Goal: Use online tool/utility: Utilize a website feature to perform a specific function

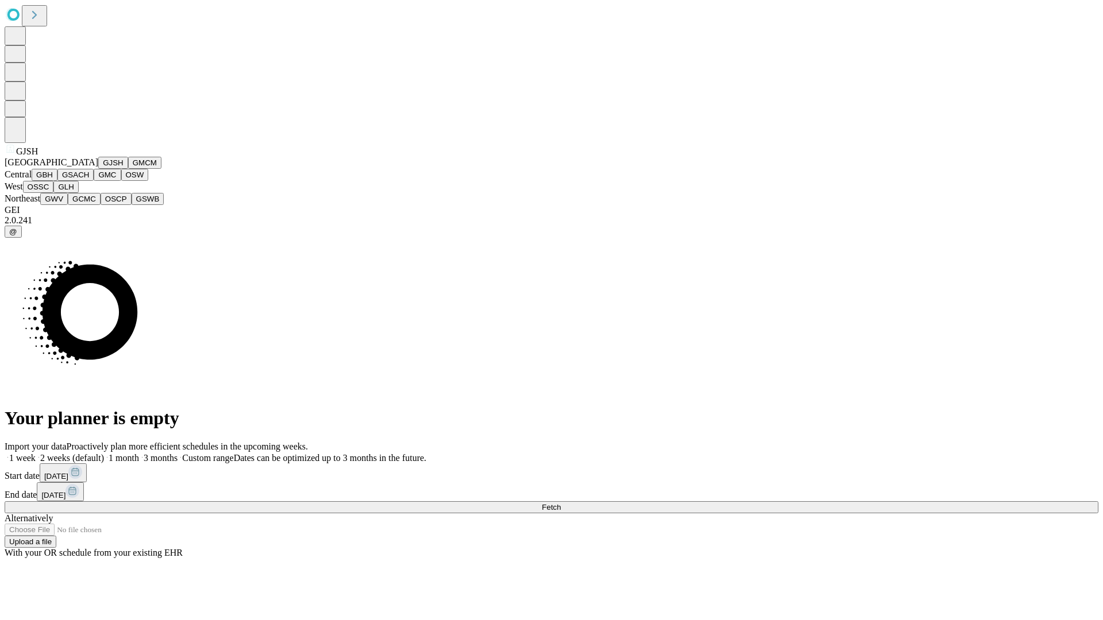
click at [98, 169] on button "GJSH" at bounding box center [113, 163] width 30 height 12
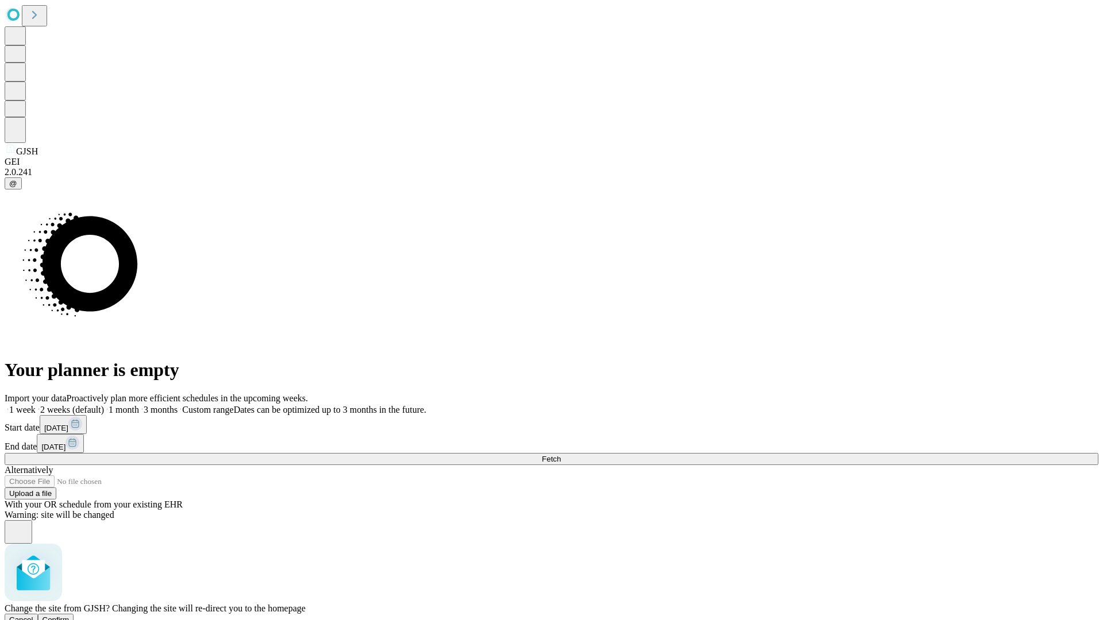
click at [70, 616] on span "Confirm" at bounding box center [56, 620] width 27 height 9
click at [104, 405] on label "2 weeks (default)" at bounding box center [70, 410] width 68 height 10
click at [561, 455] on span "Fetch" at bounding box center [551, 459] width 19 height 9
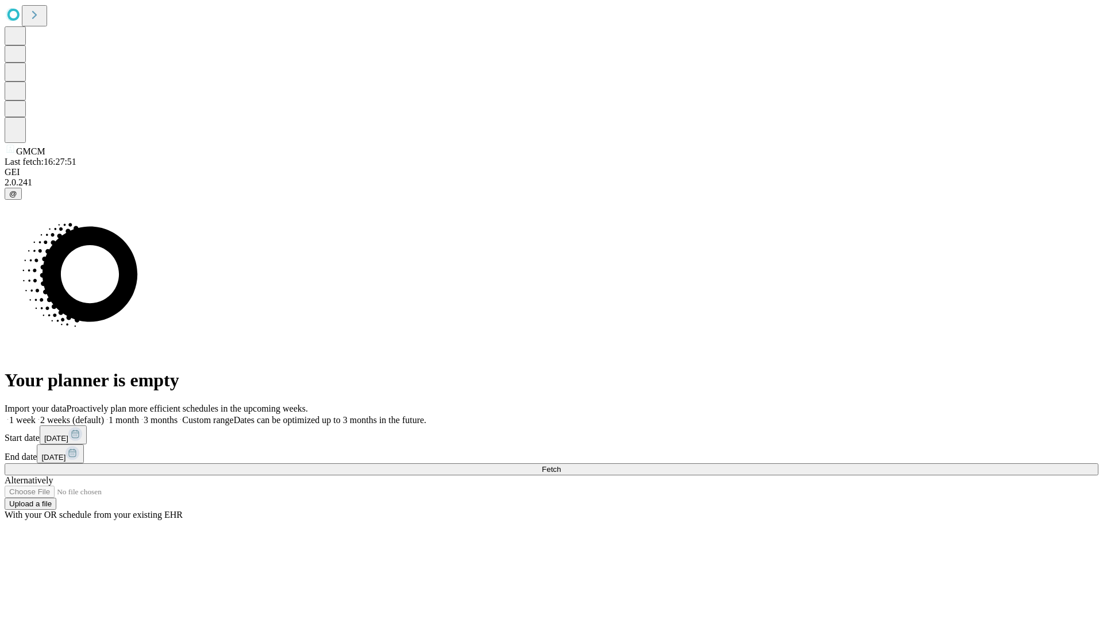
click at [561, 465] on span "Fetch" at bounding box center [551, 469] width 19 height 9
click at [104, 415] on label "2 weeks (default)" at bounding box center [70, 420] width 68 height 10
click at [561, 465] on span "Fetch" at bounding box center [551, 469] width 19 height 9
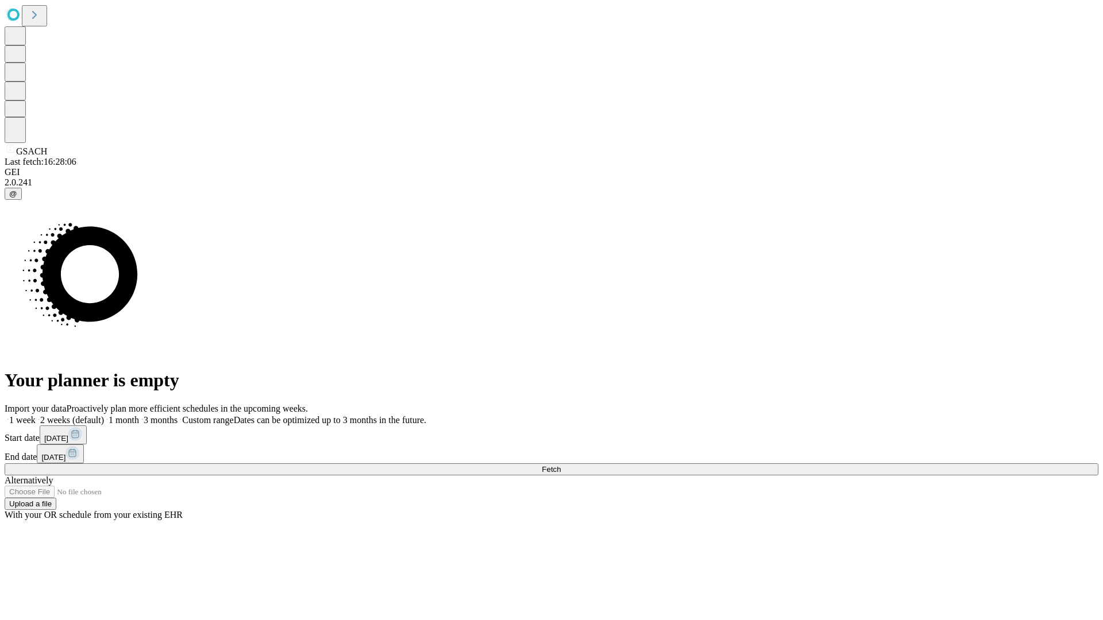
click at [104, 415] on label "2 weeks (default)" at bounding box center [70, 420] width 68 height 10
click at [561, 465] on span "Fetch" at bounding box center [551, 469] width 19 height 9
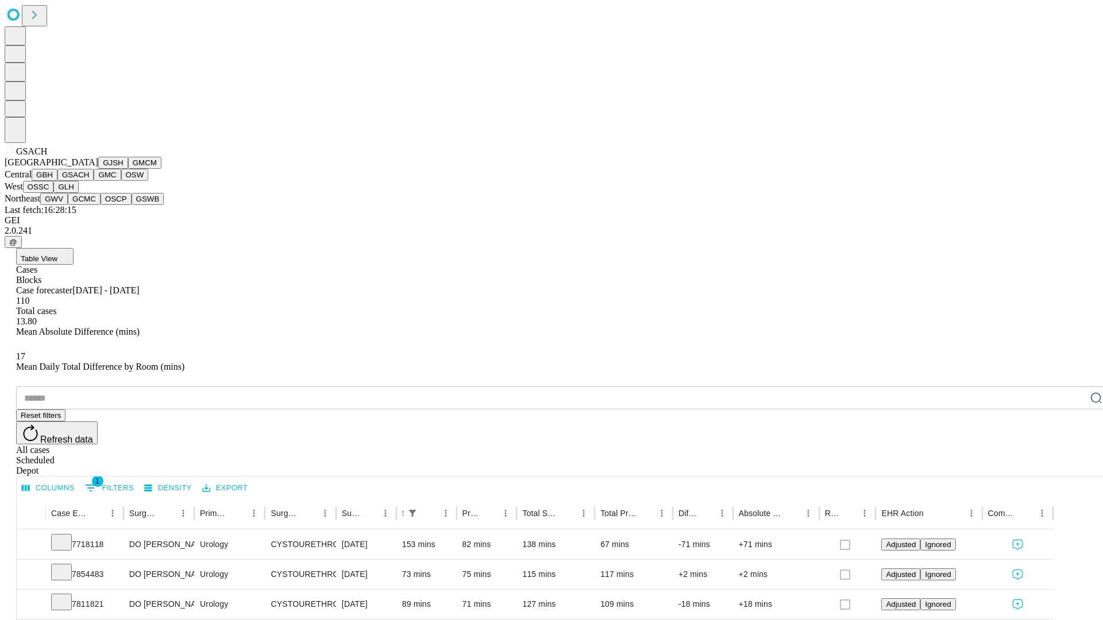
click at [94, 181] on button "GMC" at bounding box center [107, 175] width 27 height 12
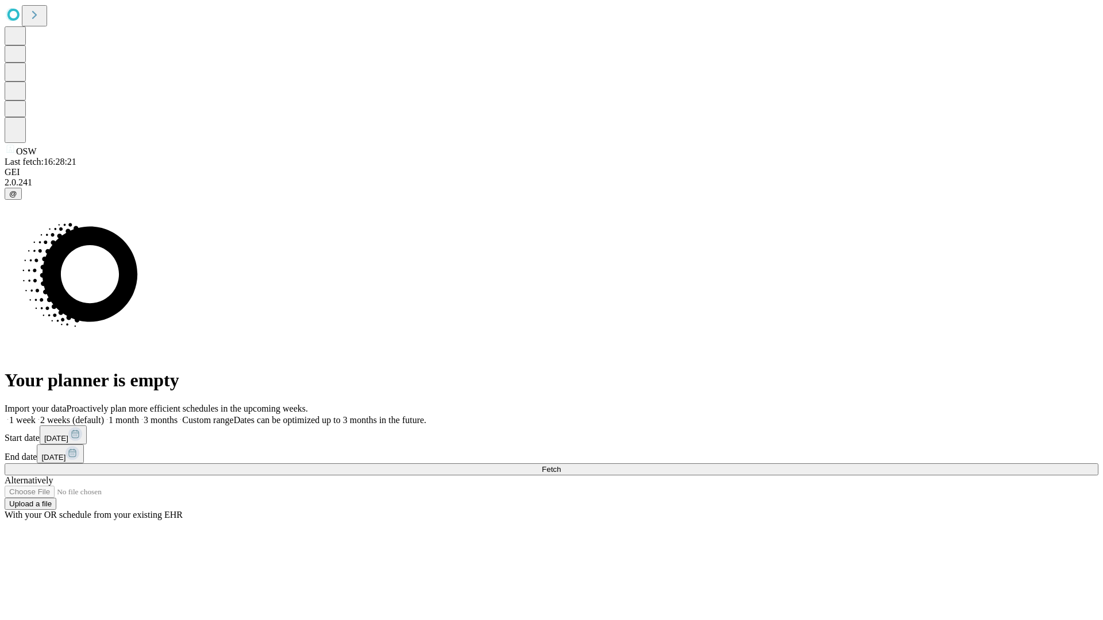
click at [104, 415] on label "2 weeks (default)" at bounding box center [70, 420] width 68 height 10
click at [561, 465] on span "Fetch" at bounding box center [551, 469] width 19 height 9
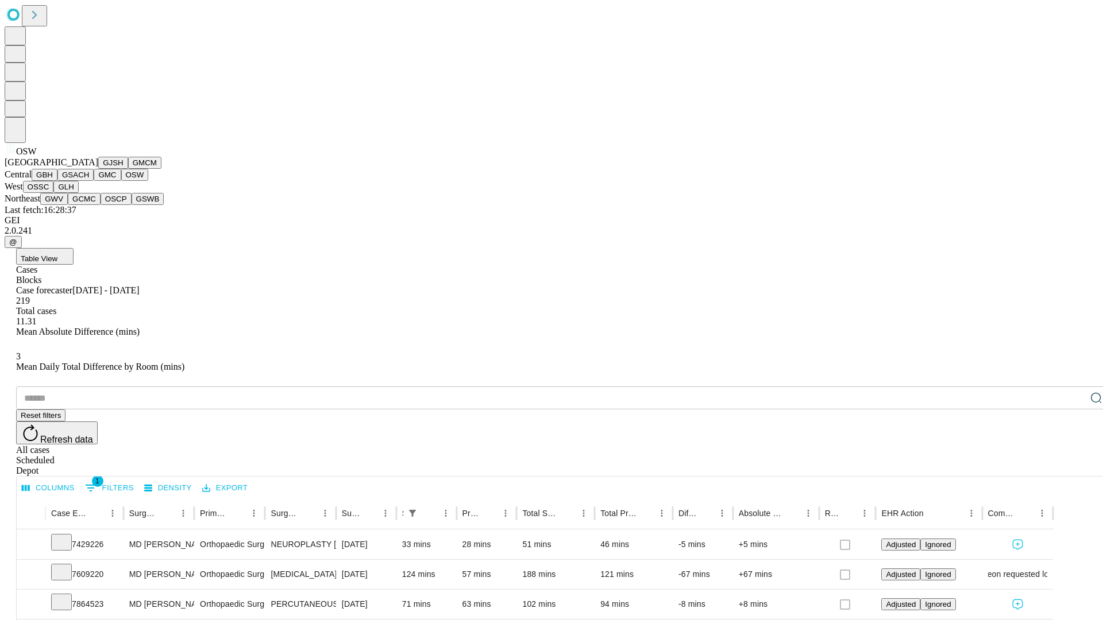
click at [54, 193] on button "OSSC" at bounding box center [38, 187] width 31 height 12
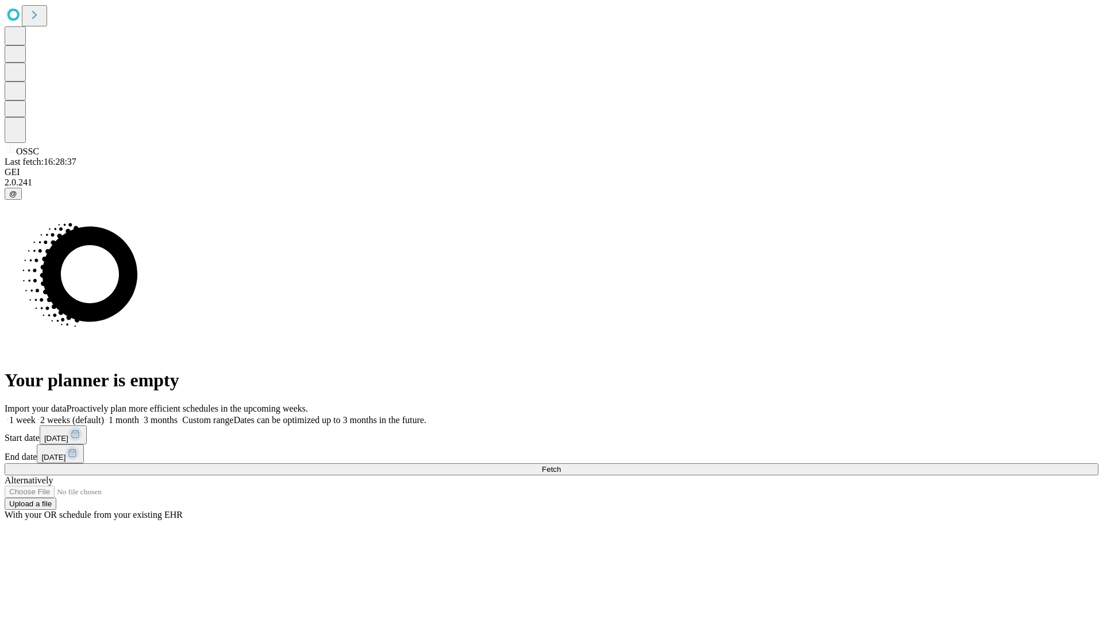
click at [104, 415] on label "2 weeks (default)" at bounding box center [70, 420] width 68 height 10
click at [561, 465] on span "Fetch" at bounding box center [551, 469] width 19 height 9
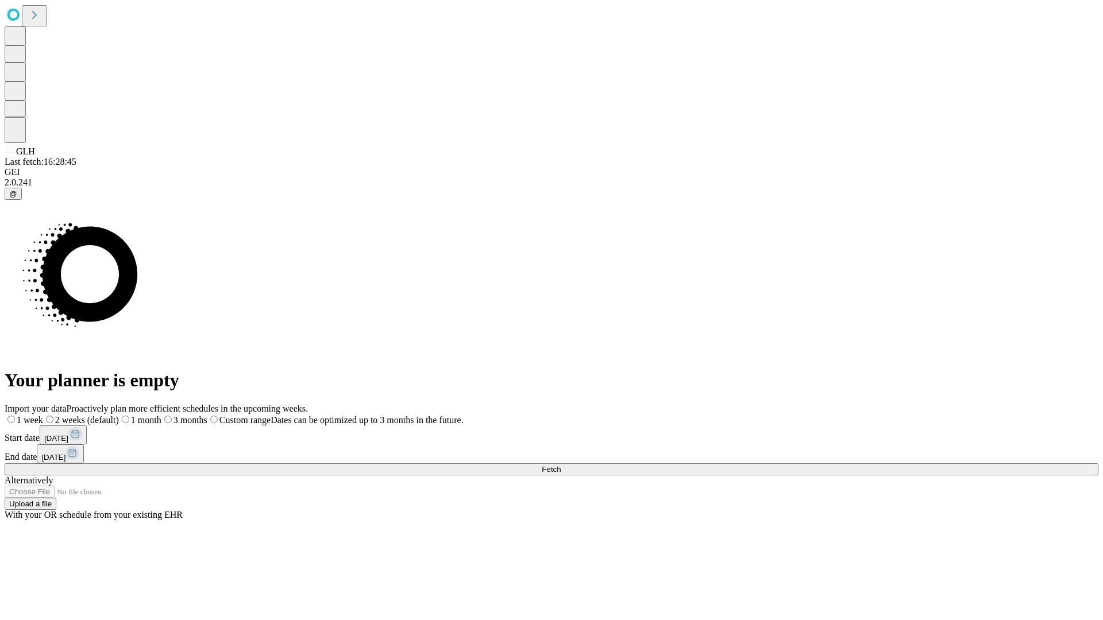
click at [119, 415] on label "2 weeks (default)" at bounding box center [81, 420] width 76 height 10
click at [561, 465] on span "Fetch" at bounding box center [551, 469] width 19 height 9
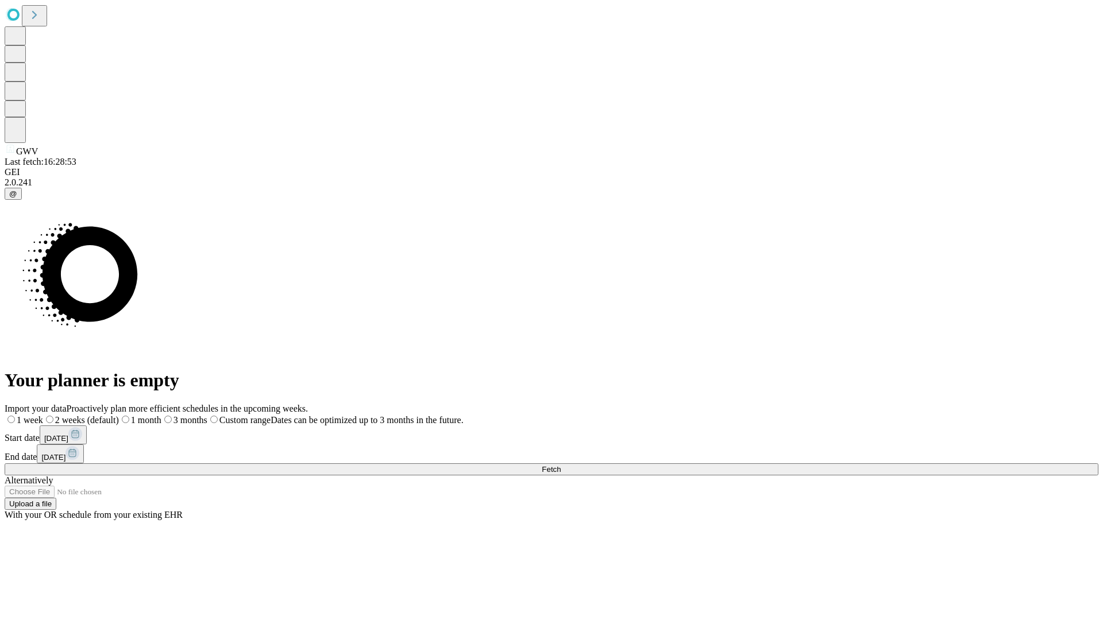
click at [561, 465] on span "Fetch" at bounding box center [551, 469] width 19 height 9
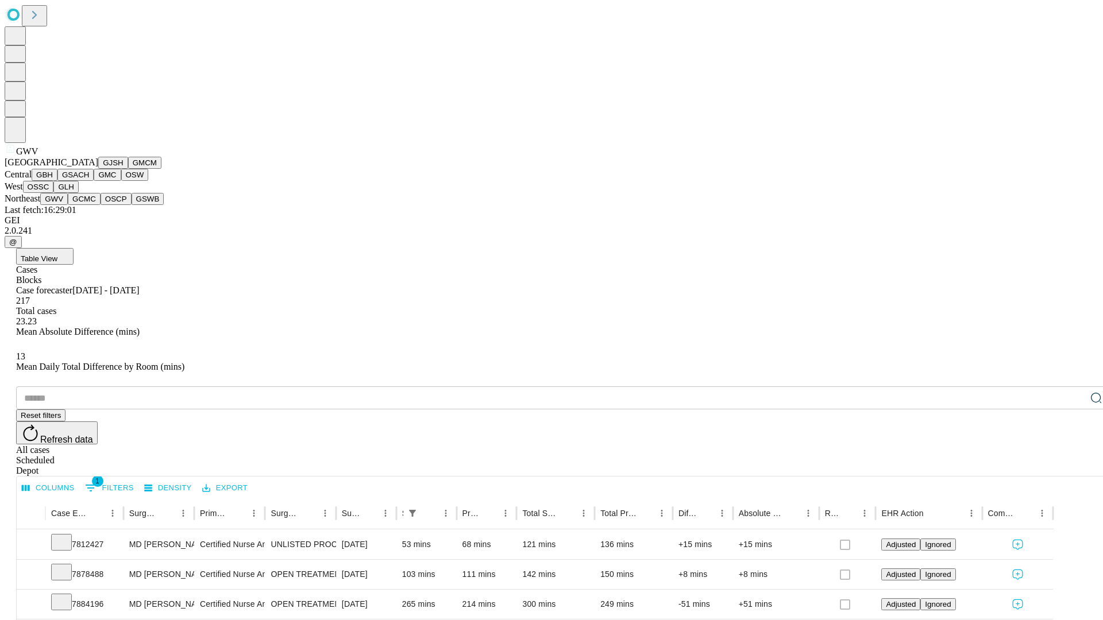
click at [89, 205] on button "GCMC" at bounding box center [84, 199] width 33 height 12
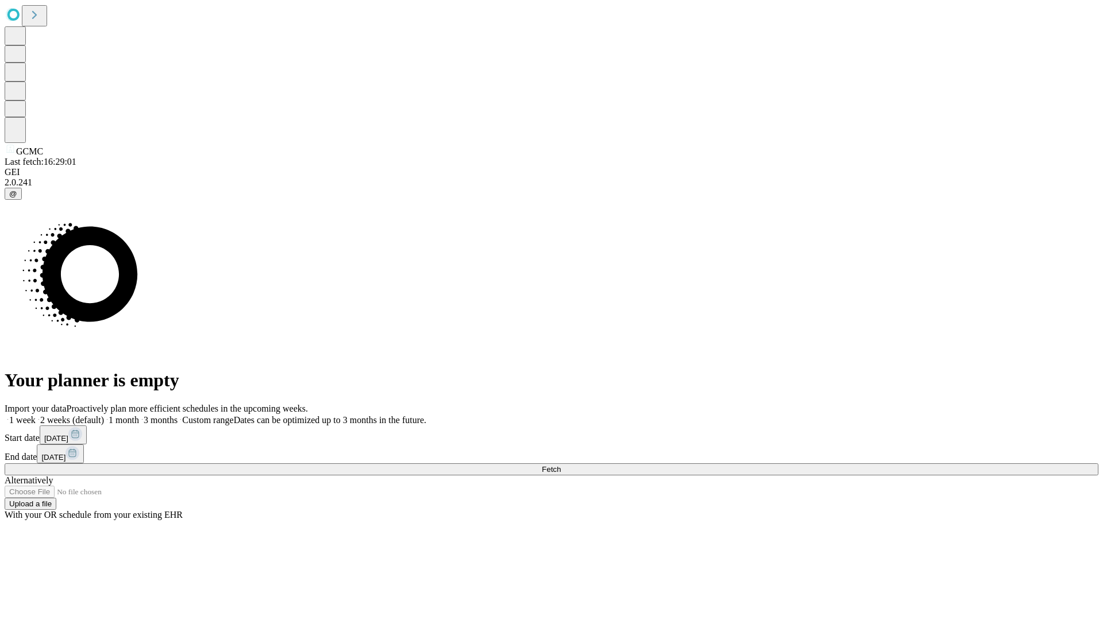
click at [104, 415] on label "2 weeks (default)" at bounding box center [70, 420] width 68 height 10
click at [561, 465] on span "Fetch" at bounding box center [551, 469] width 19 height 9
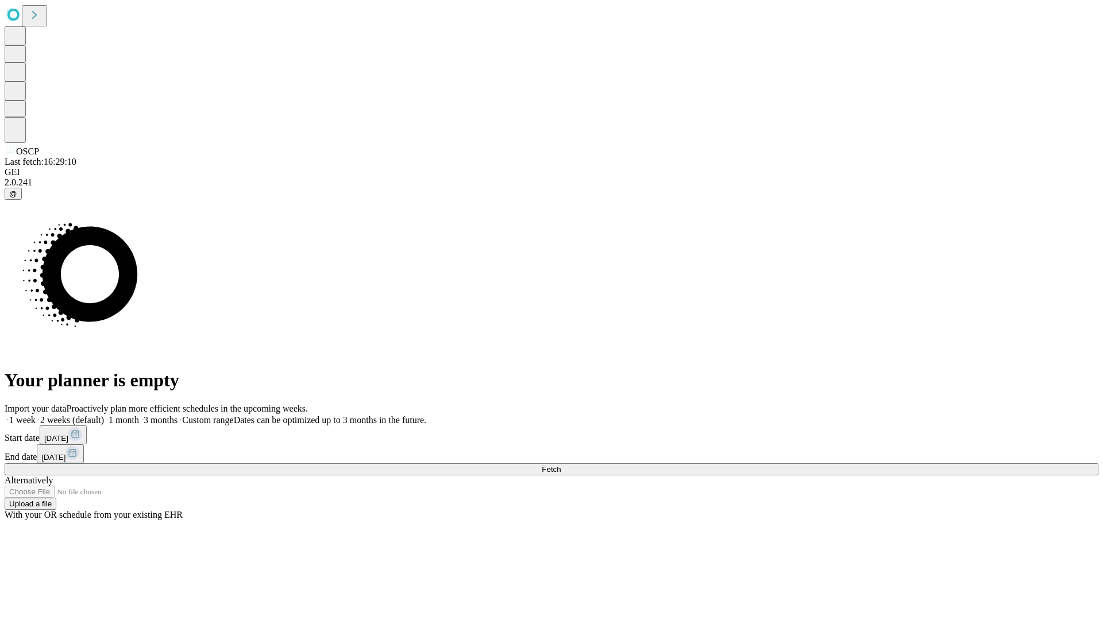
click at [104, 415] on label "2 weeks (default)" at bounding box center [70, 420] width 68 height 10
click at [561, 465] on span "Fetch" at bounding box center [551, 469] width 19 height 9
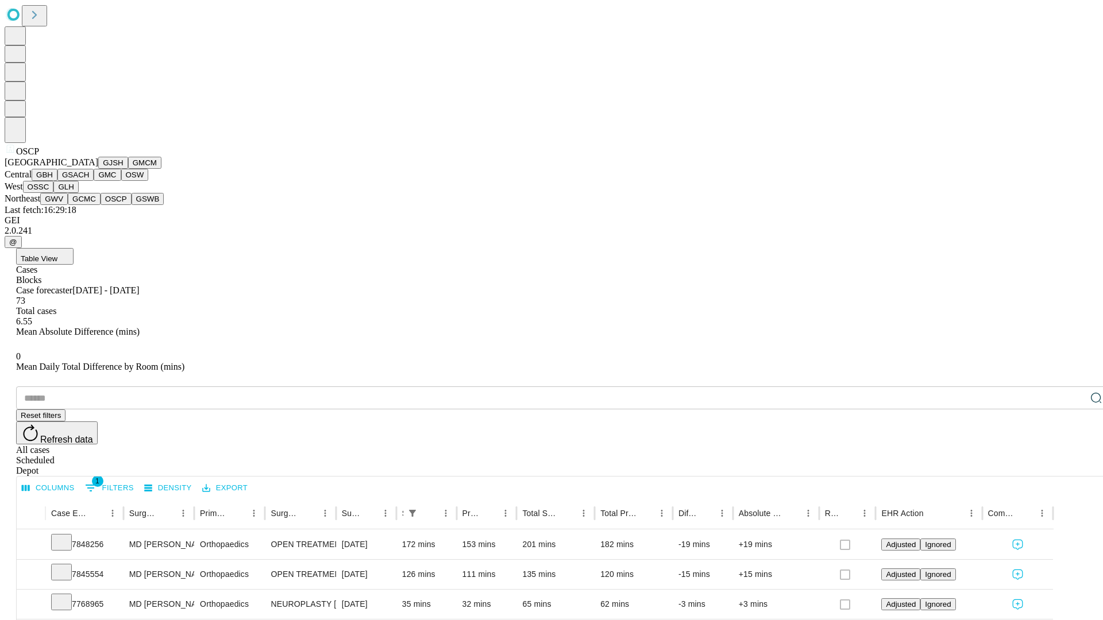
click at [132, 205] on button "GSWB" at bounding box center [148, 199] width 33 height 12
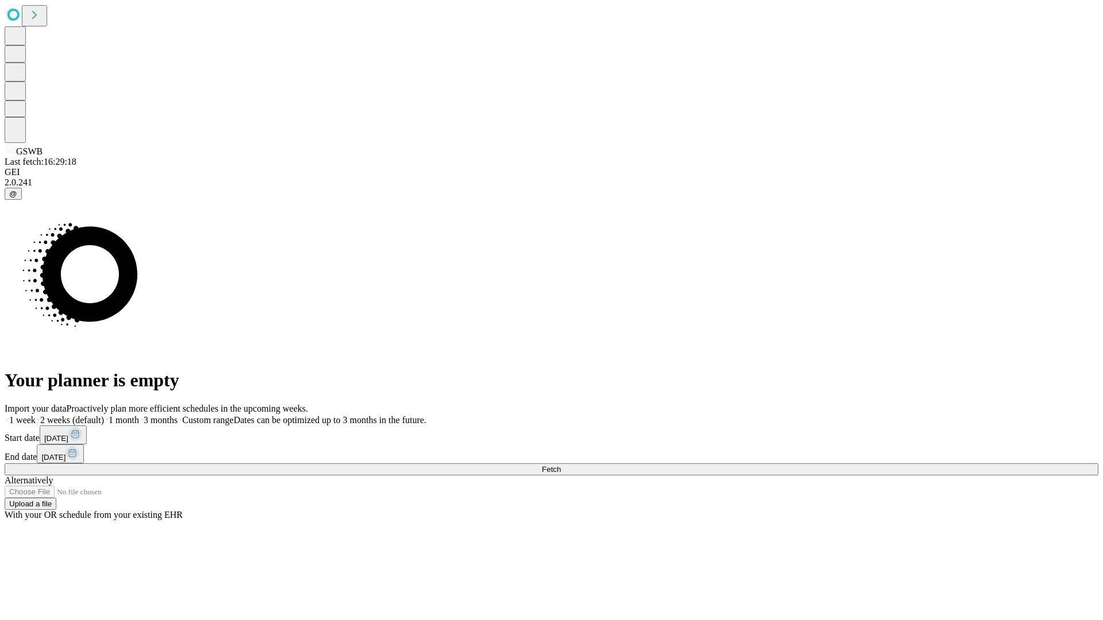
click at [104, 415] on label "2 weeks (default)" at bounding box center [70, 420] width 68 height 10
click at [561, 465] on span "Fetch" at bounding box center [551, 469] width 19 height 9
